Goal: Transaction & Acquisition: Purchase product/service

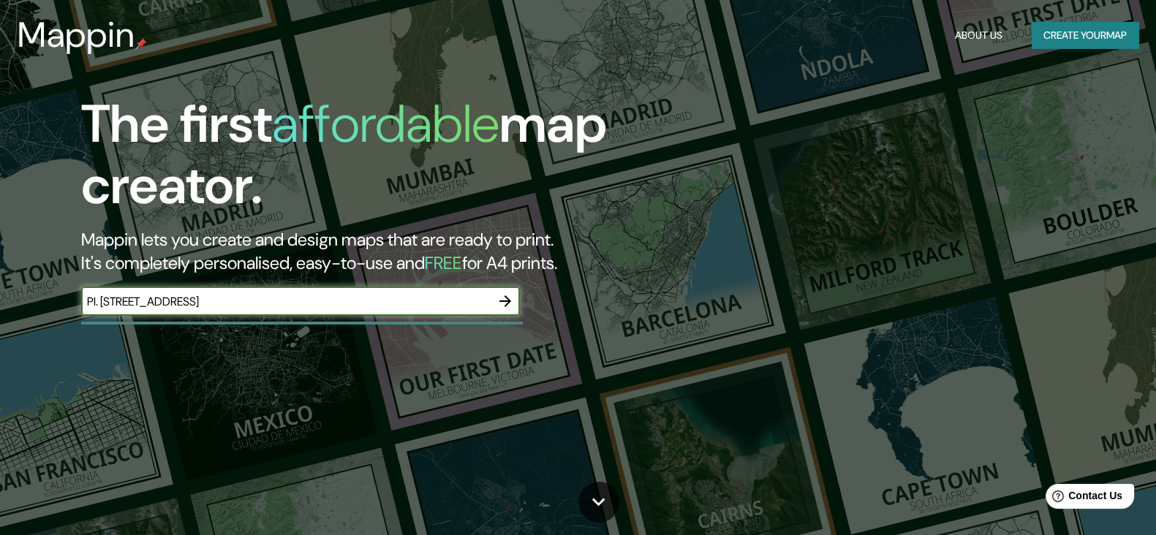
type input "Pl. [STREET_ADDRESS]"
click at [498, 305] on icon "button" at bounding box center [506, 302] width 18 height 18
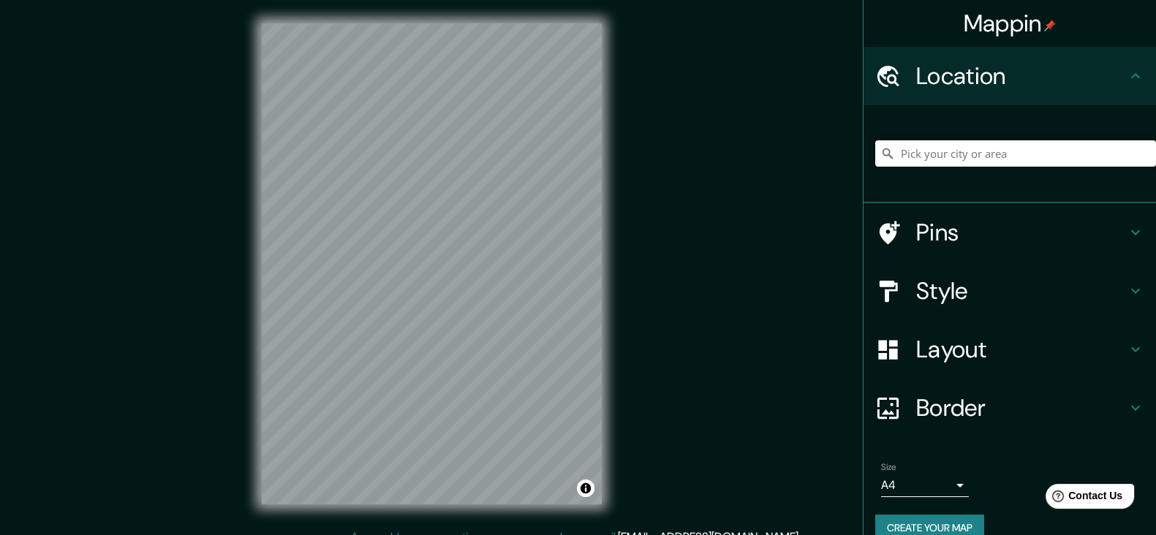
click at [973, 154] on input "Pick your city or area" at bounding box center [1015, 153] width 281 height 26
paste input "Pl. [STREET_ADDRESS]"
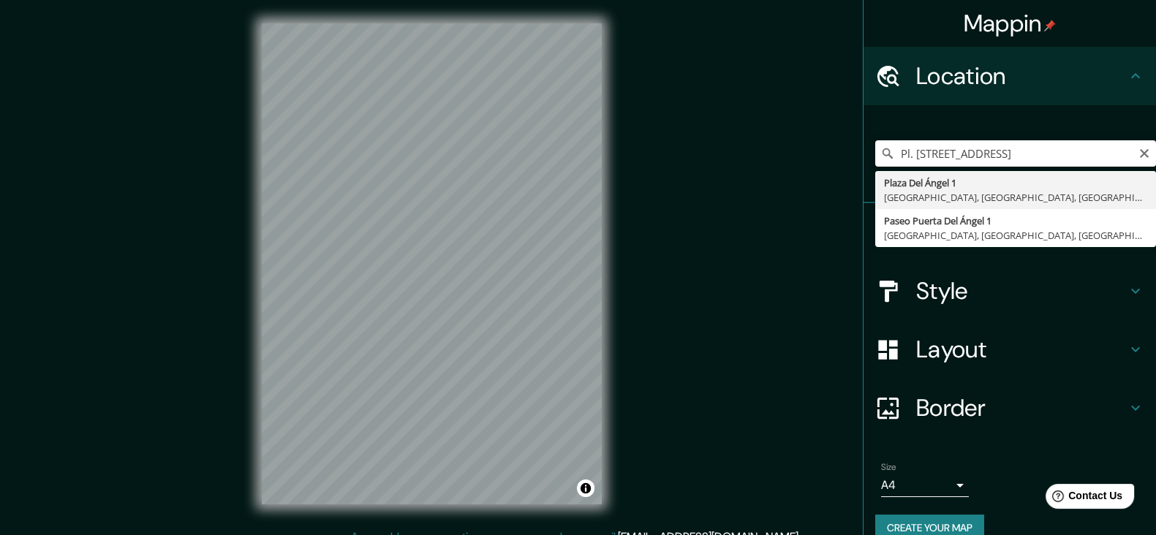
type input "[STREET_ADDRESS]"
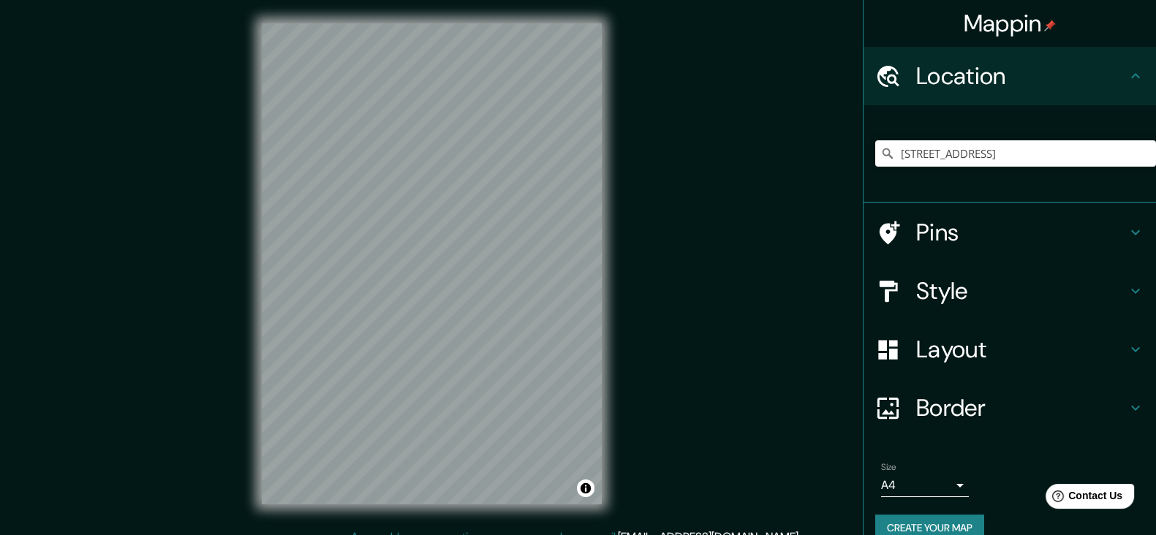
click at [969, 232] on h4 "Pins" at bounding box center [1021, 232] width 211 height 29
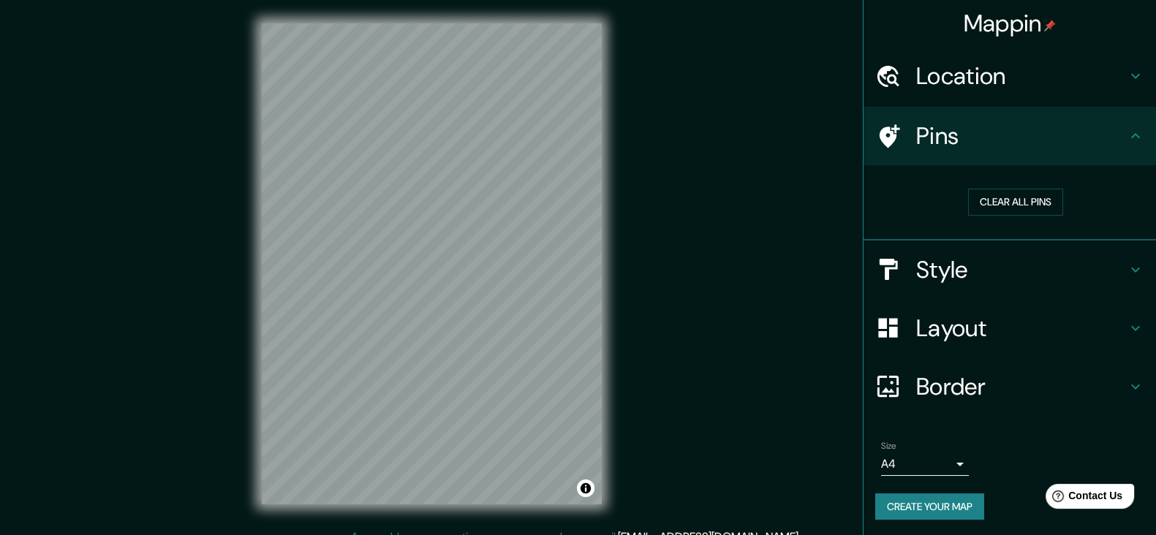
click at [984, 132] on h4 "Pins" at bounding box center [1021, 135] width 211 height 29
click at [972, 192] on button "Clear all pins" at bounding box center [1015, 202] width 95 height 27
click at [944, 281] on h4 "Style" at bounding box center [1021, 269] width 211 height 29
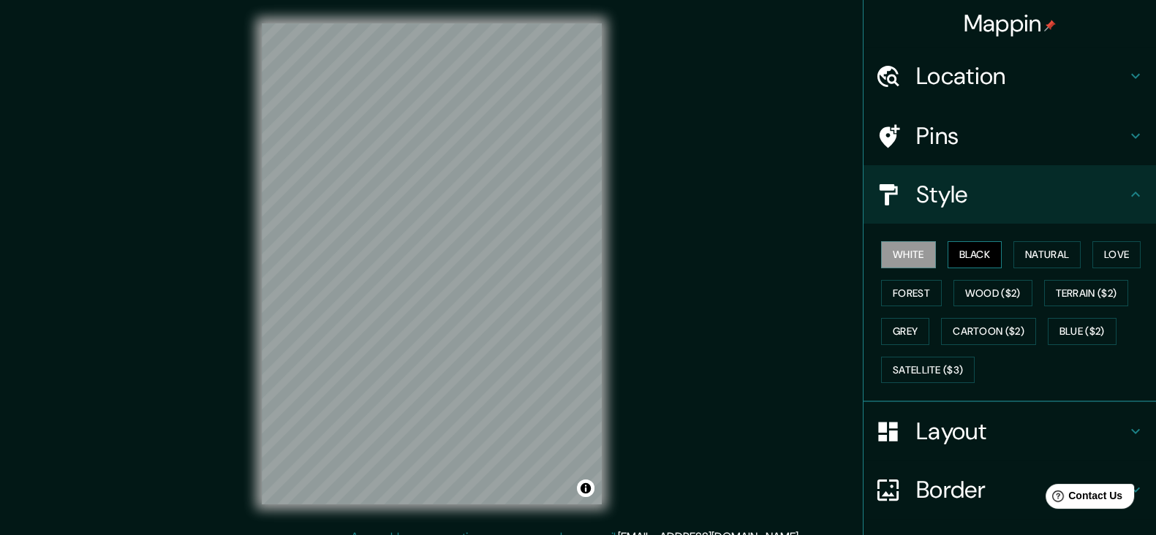
click at [972, 256] on button "Black" at bounding box center [975, 254] width 55 height 27
click at [1041, 252] on button "Natural" at bounding box center [1047, 254] width 67 height 27
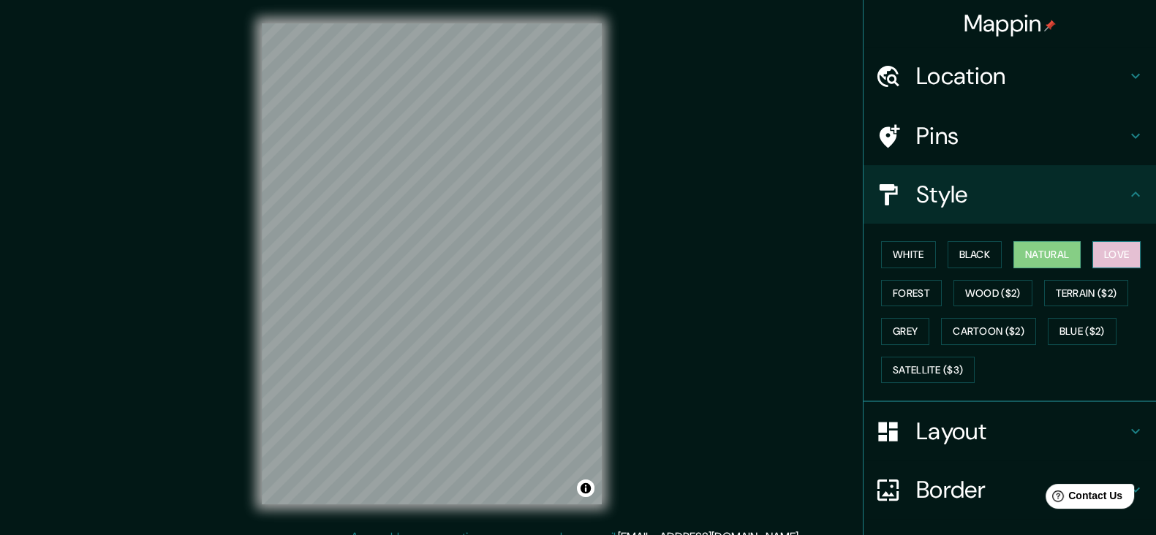
click at [1097, 250] on button "Love" at bounding box center [1117, 254] width 48 height 27
click at [889, 297] on button "Forest" at bounding box center [911, 293] width 61 height 27
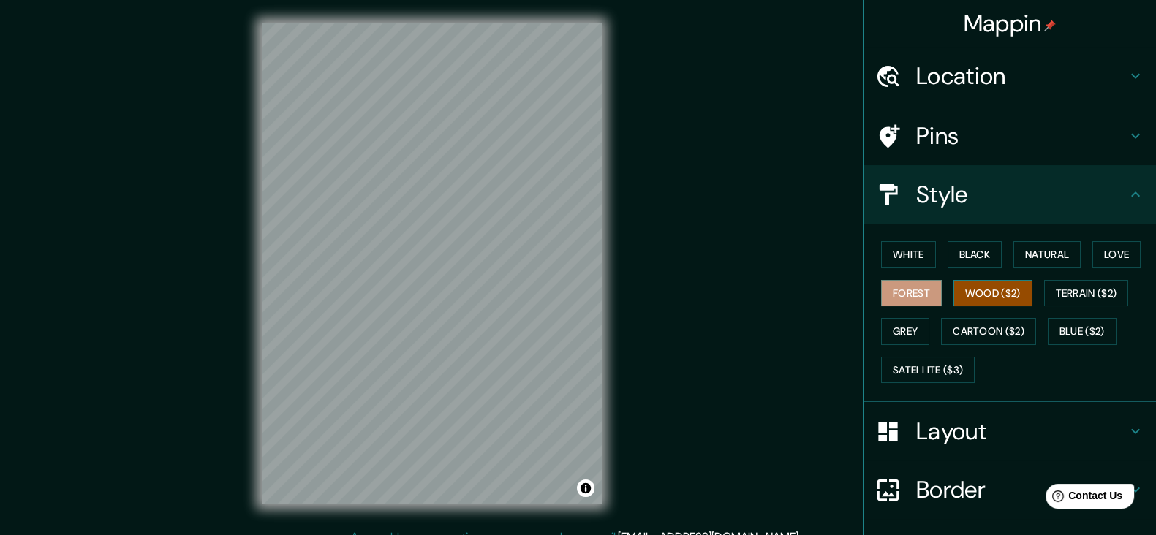
click at [972, 301] on button "Wood ($2)" at bounding box center [993, 293] width 79 height 27
click at [1073, 294] on button "Terrain ($2)" at bounding box center [1086, 293] width 85 height 27
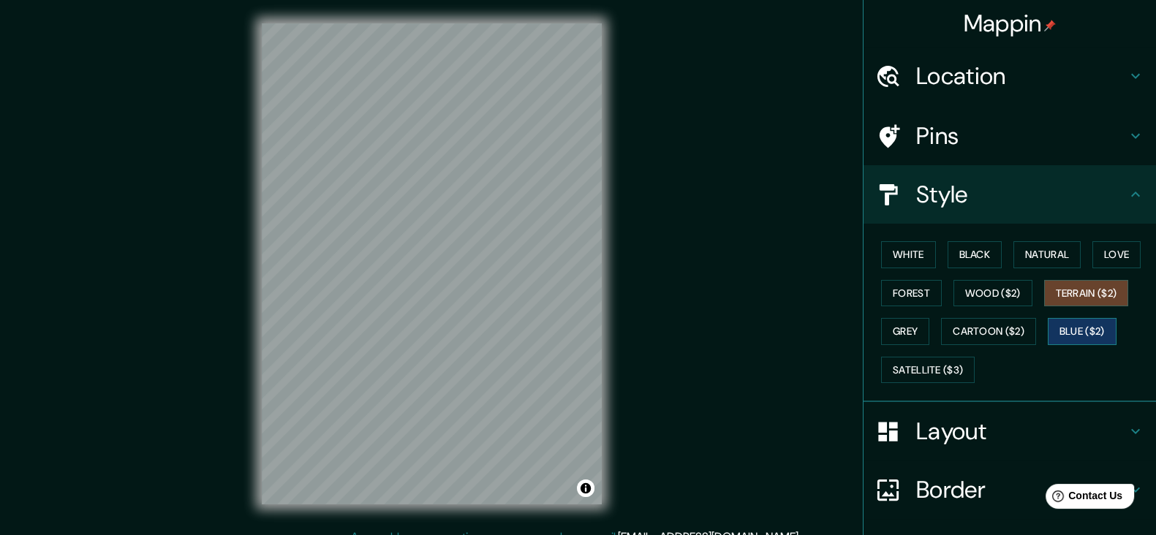
click at [1071, 329] on button "Blue ($2)" at bounding box center [1082, 331] width 69 height 27
click at [1020, 333] on button "Cartoon ($2)" at bounding box center [988, 331] width 95 height 27
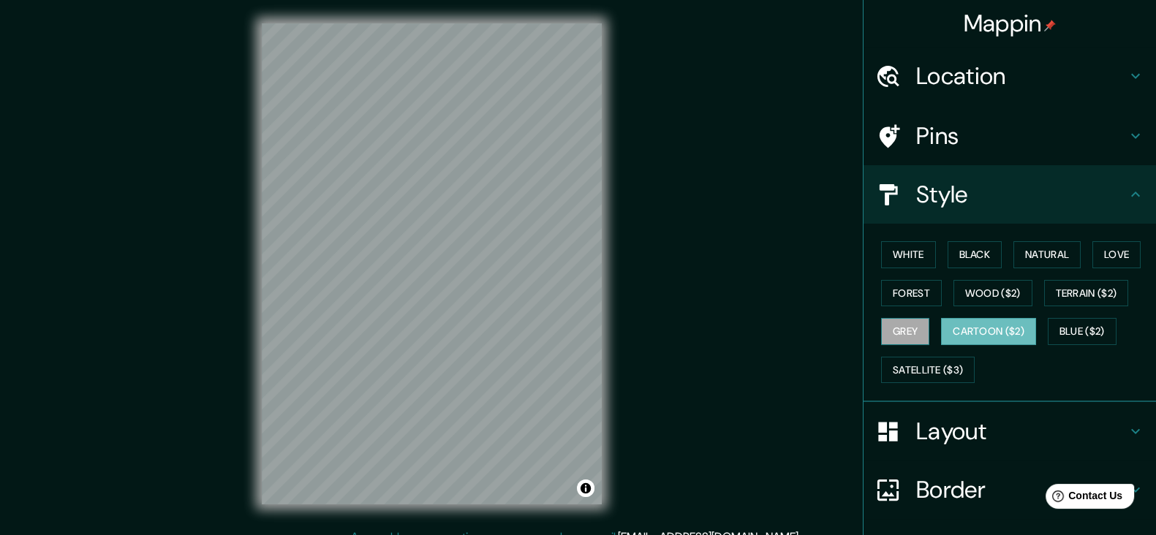
click at [889, 324] on button "Grey" at bounding box center [905, 331] width 48 height 27
click at [893, 249] on button "White" at bounding box center [908, 254] width 55 height 27
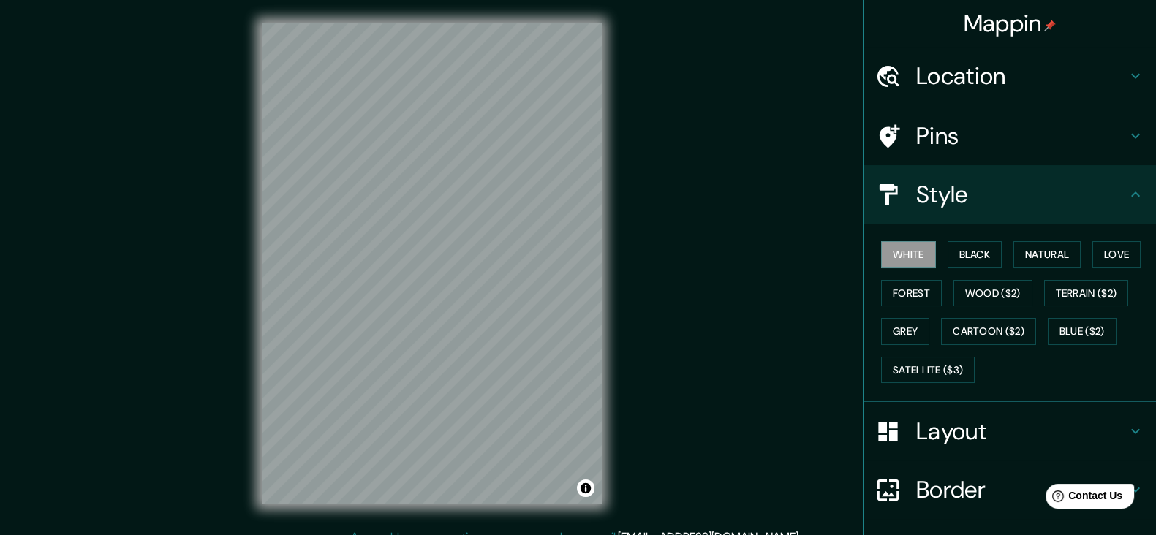
click at [1084, 429] on h4 "Layout" at bounding box center [1021, 431] width 211 height 29
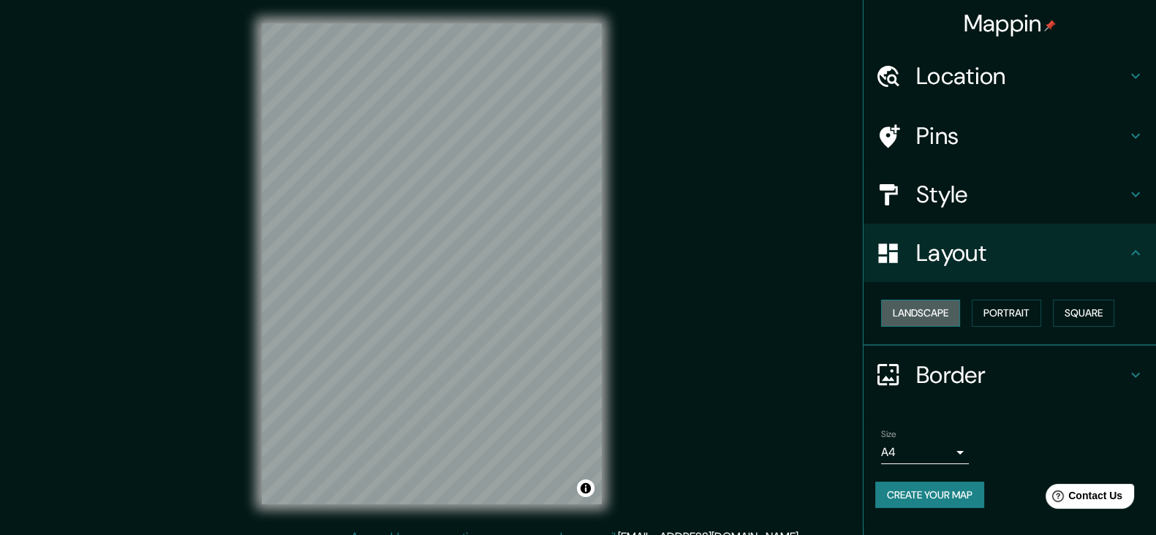
click at [932, 314] on button "Landscape" at bounding box center [920, 313] width 79 height 27
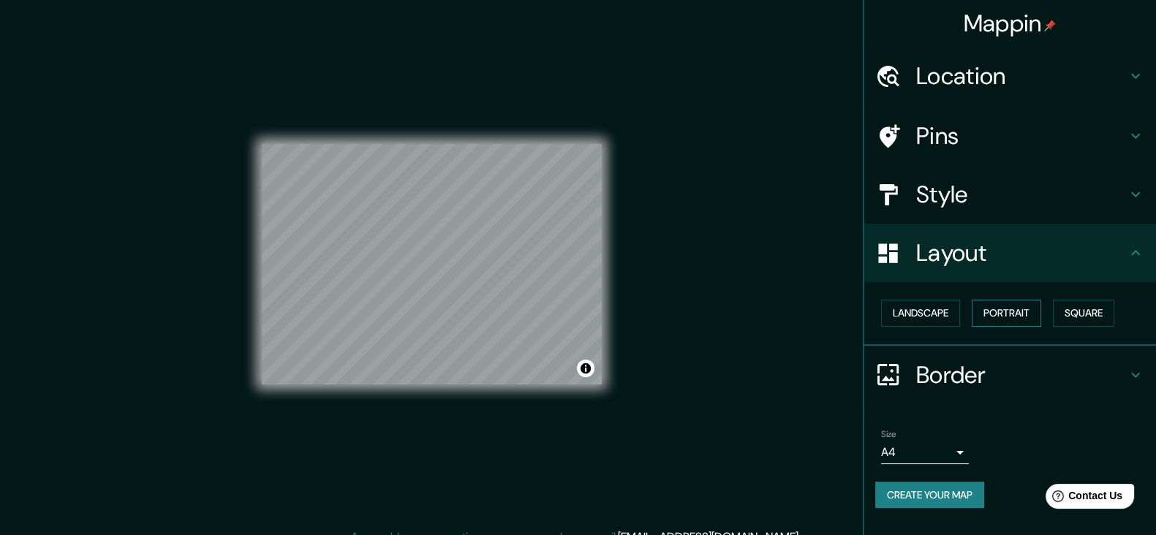
click at [1020, 318] on button "Portrait" at bounding box center [1006, 313] width 69 height 27
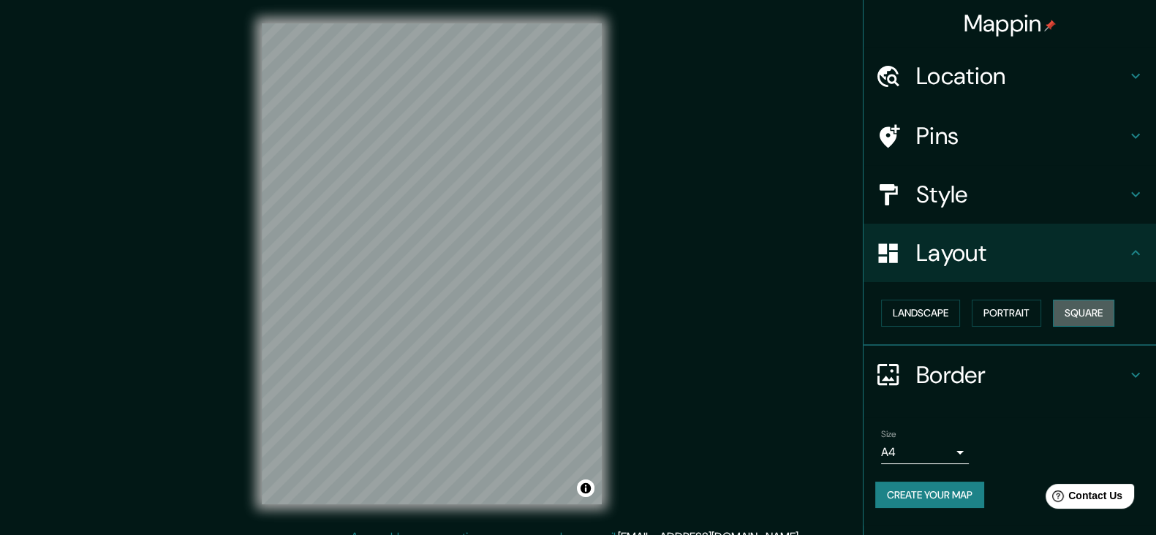
click at [1079, 315] on button "Square" at bounding box center [1083, 313] width 61 height 27
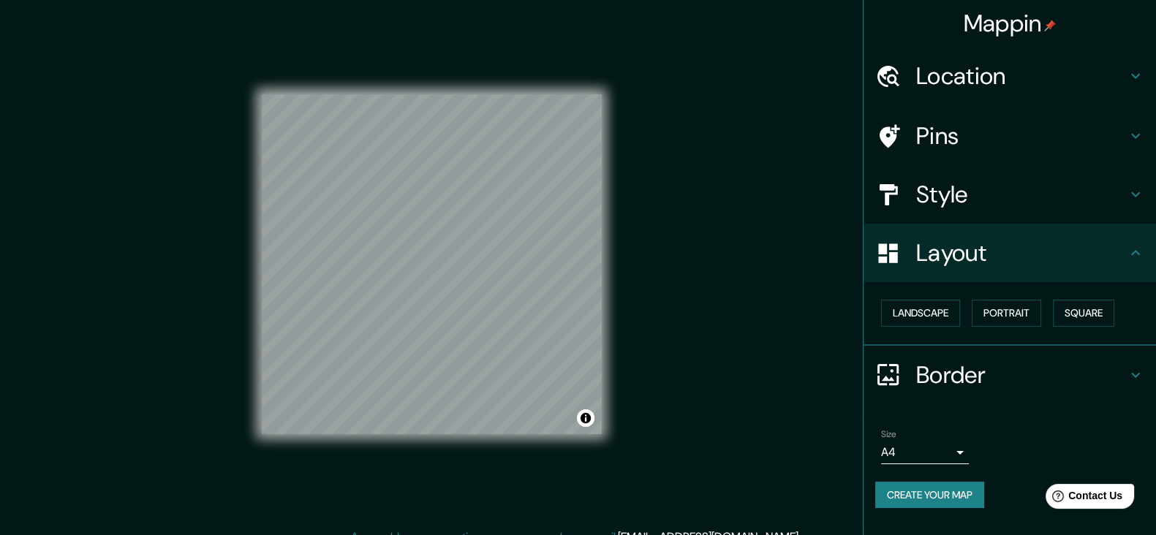
click at [963, 312] on div "Landscape [GEOGRAPHIC_DATA]" at bounding box center [1015, 313] width 281 height 39
click at [921, 312] on button "Landscape" at bounding box center [920, 313] width 79 height 27
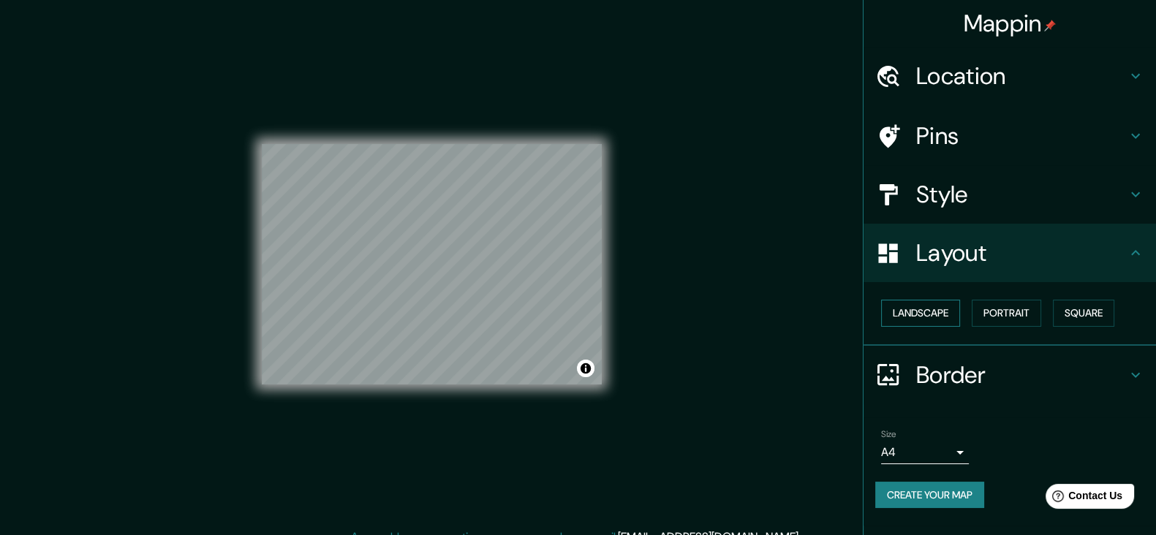
click at [948, 306] on button "Landscape" at bounding box center [920, 313] width 79 height 27
click at [1030, 324] on button "Portrait" at bounding box center [1006, 313] width 69 height 27
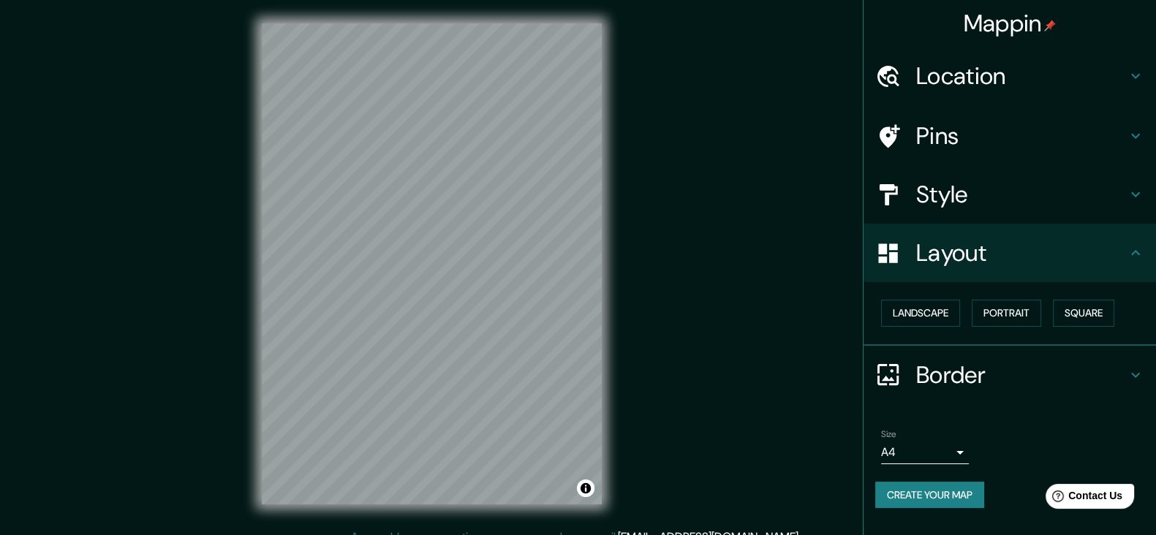
click at [1071, 268] on div "Layout" at bounding box center [1010, 253] width 293 height 59
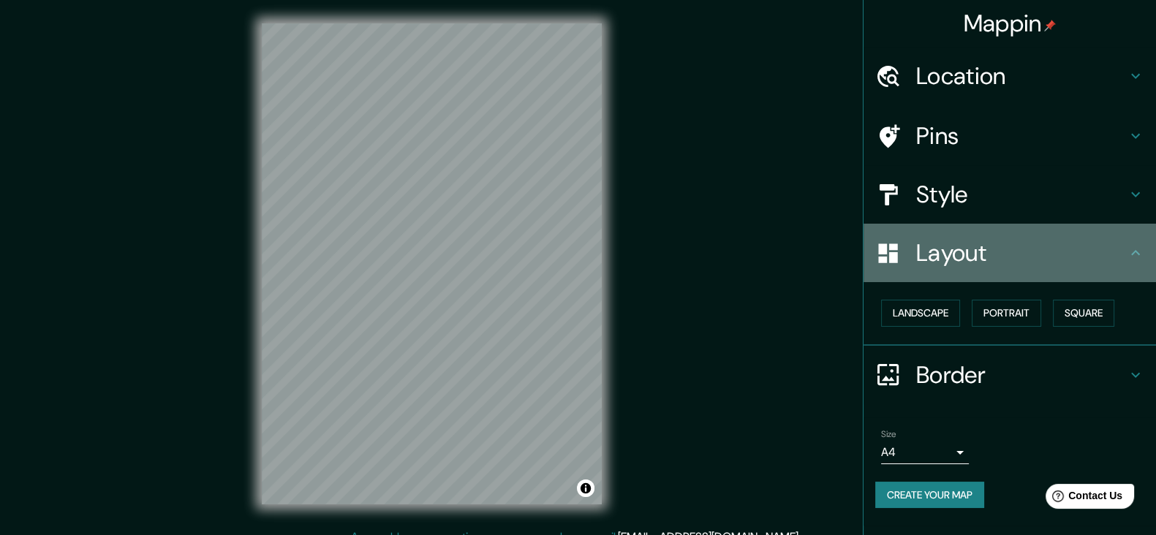
click at [1137, 244] on icon at bounding box center [1136, 253] width 18 height 18
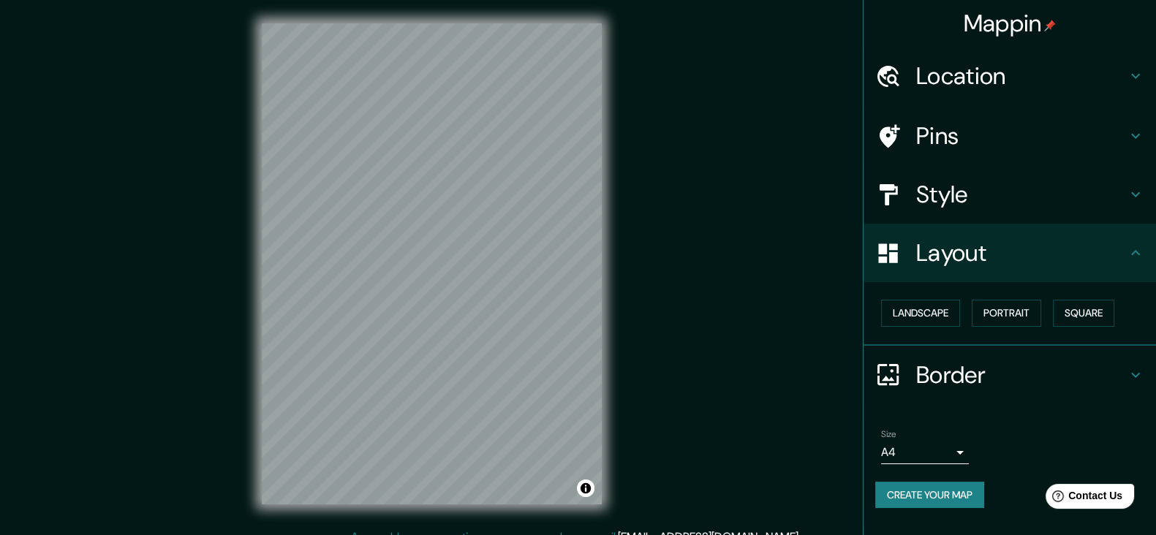
click at [1137, 252] on icon at bounding box center [1136, 253] width 18 height 18
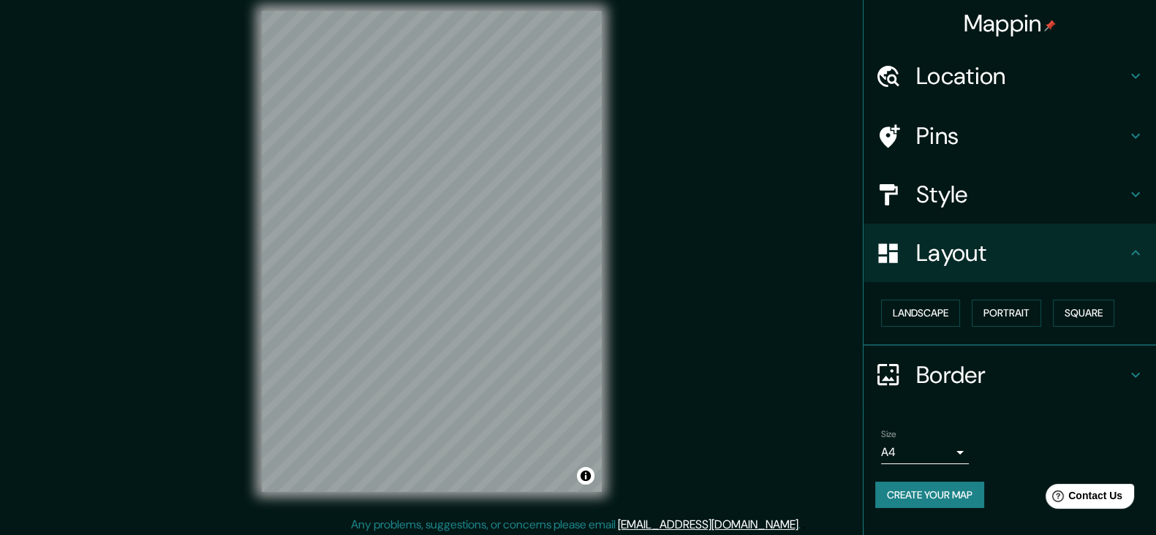
scroll to position [16, 0]
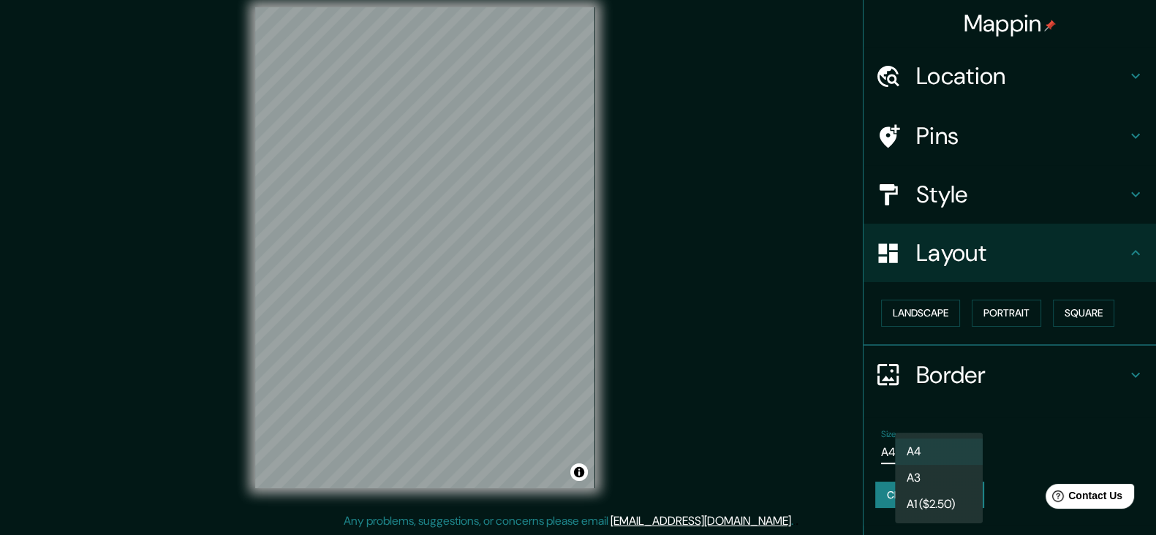
click at [957, 455] on body "Mappin Location [STREET_ADDRESS] Pins Style Layout Landscape Portrait Square Bo…" at bounding box center [578, 251] width 1156 height 535
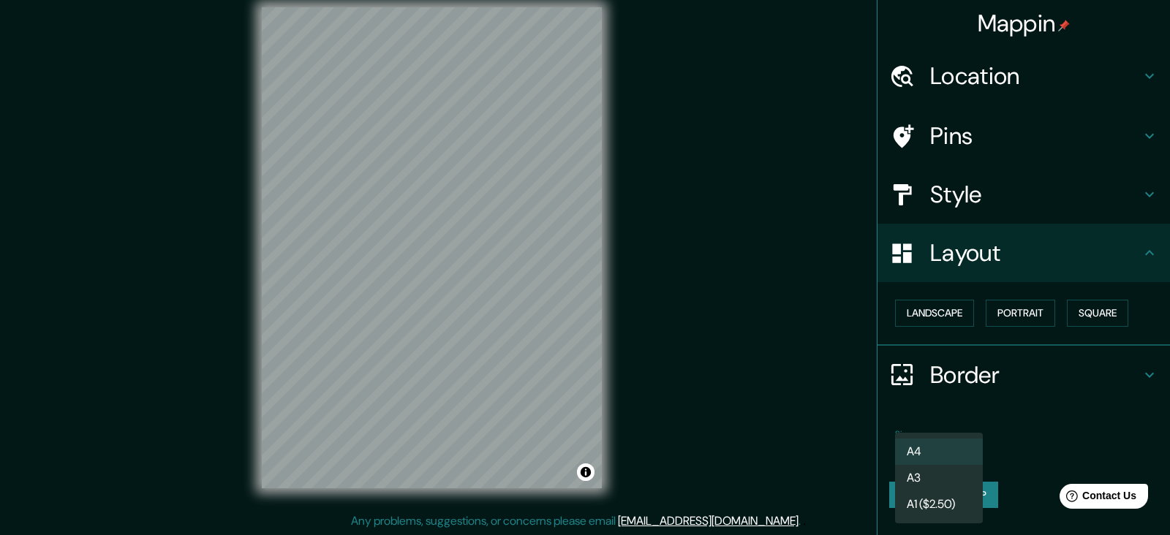
click at [956, 472] on li "A3" at bounding box center [939, 478] width 88 height 26
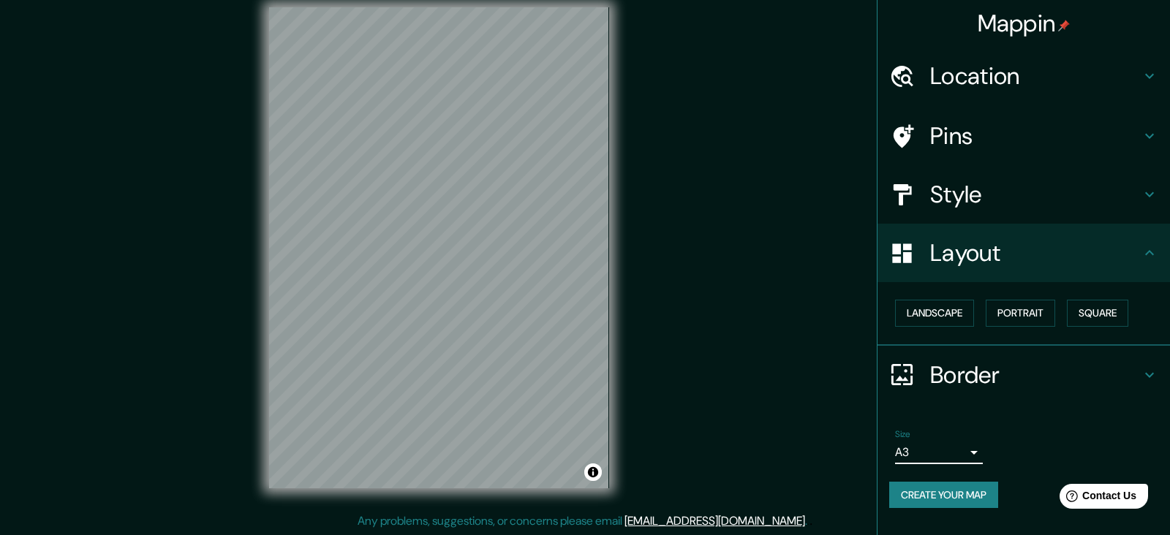
click at [958, 458] on body "Mappin Location [STREET_ADDRESS] Pins Style Layout Landscape Portrait Square Bo…" at bounding box center [585, 251] width 1170 height 535
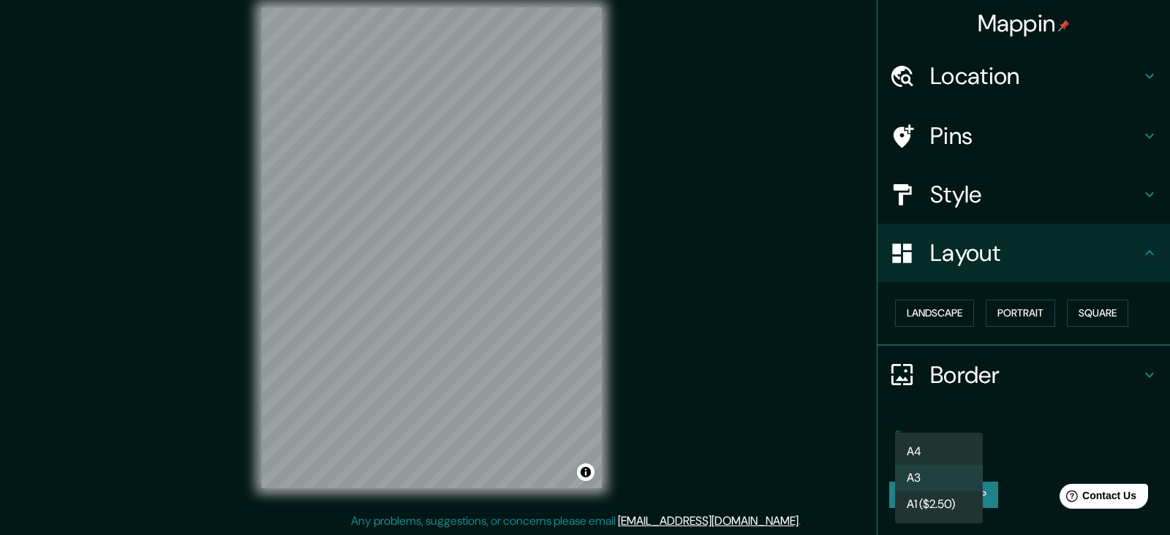
click at [947, 452] on li "A4" at bounding box center [939, 452] width 88 height 26
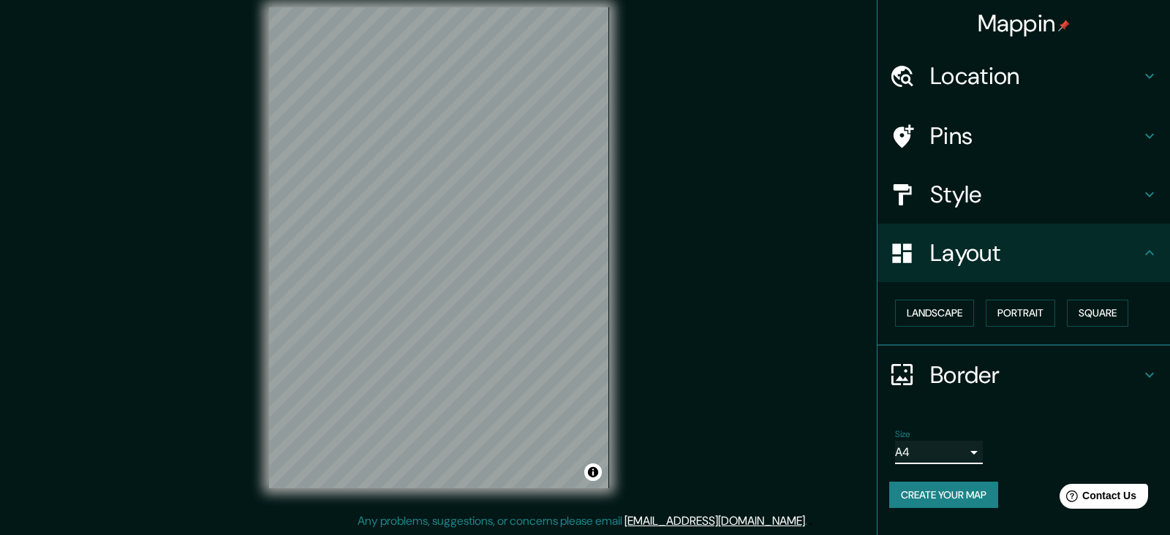
type input "single"
